Goal: Task Accomplishment & Management: Complete application form

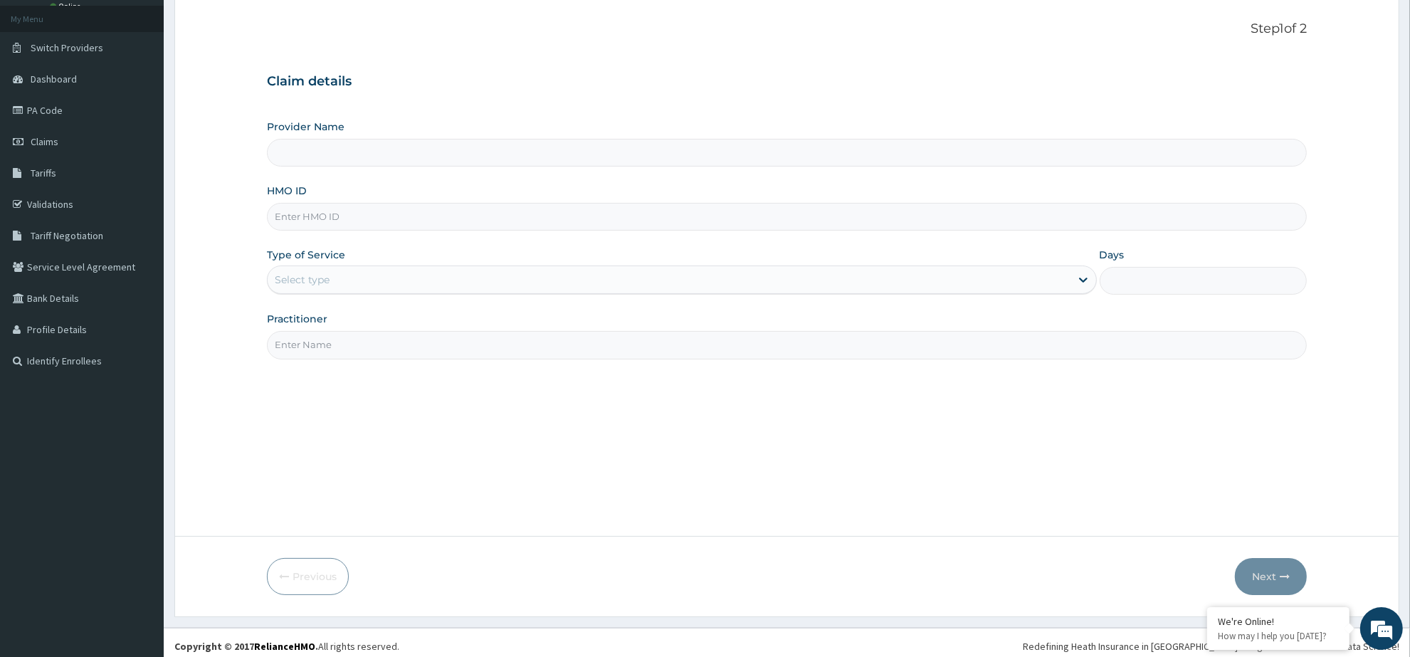
click at [397, 154] on input "Provider Name" at bounding box center [787, 153] width 1040 height 28
click at [362, 222] on input "HMO ID" at bounding box center [787, 217] width 1040 height 28
paste input "SRH/10027/B"
type input "SRH/10027/B"
click at [410, 280] on div "Select type" at bounding box center [669, 279] width 803 height 23
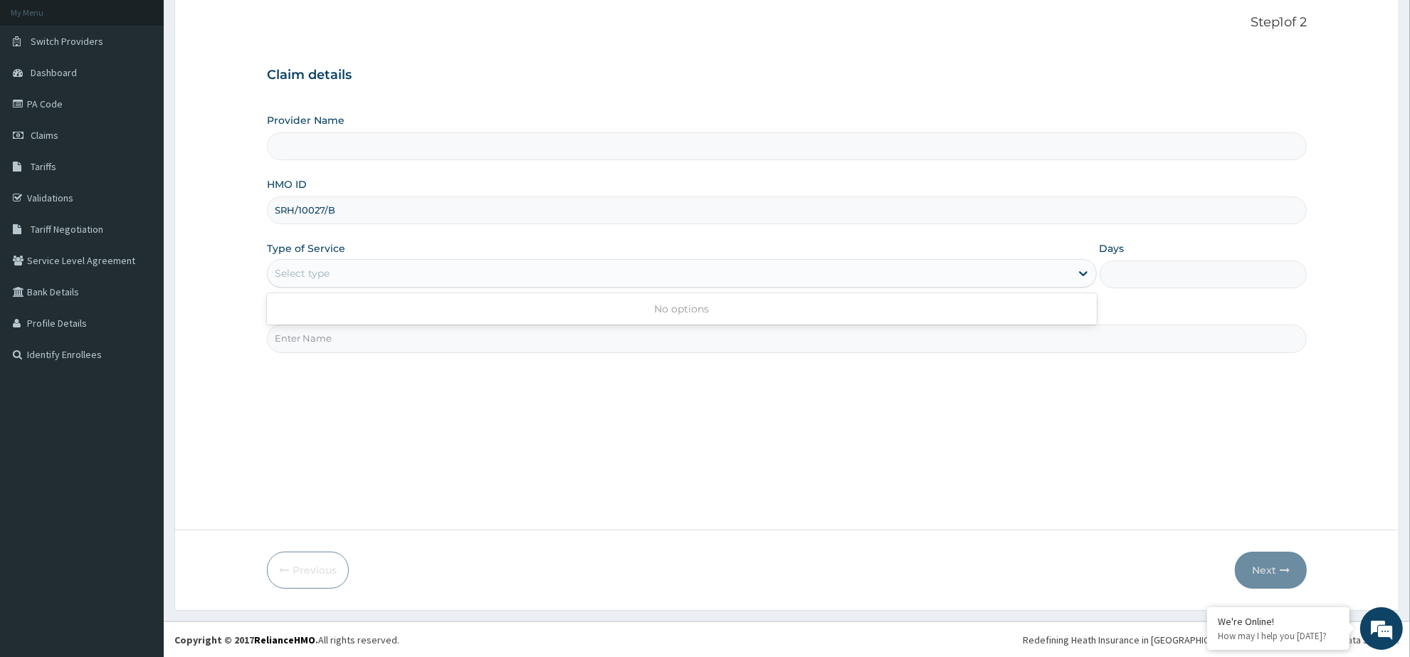
scroll to position [83, 0]
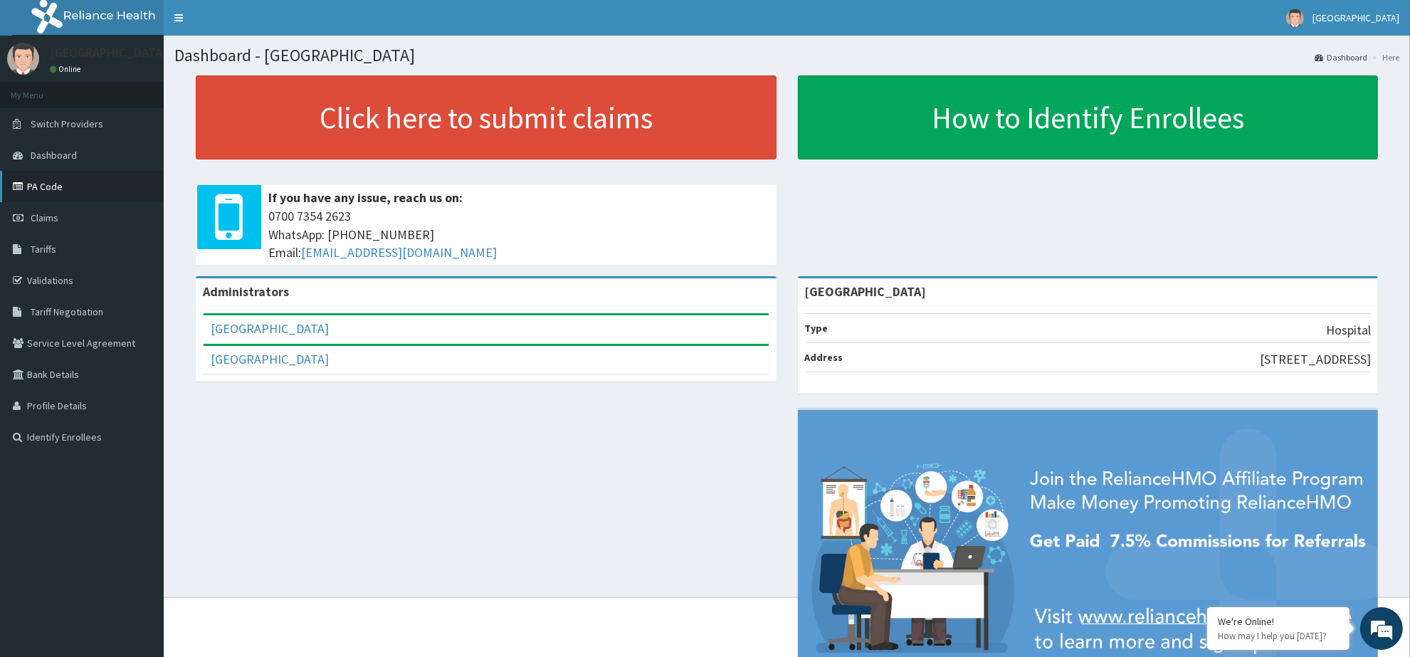
click at [41, 187] on link "PA Code" at bounding box center [82, 186] width 164 height 31
